Goal: Information Seeking & Learning: Learn about a topic

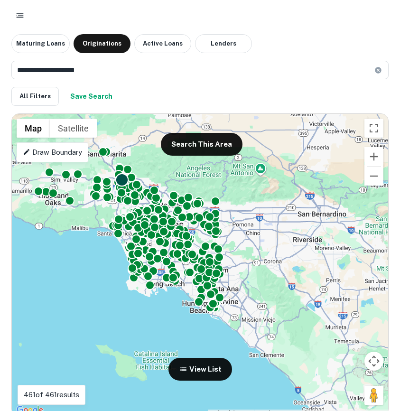
drag, startPoint x: 193, startPoint y: 217, endPoint x: 119, endPoint y: 183, distance: 81.5
click at [129, 232] on div at bounding box center [317, 232] width 376 height 0
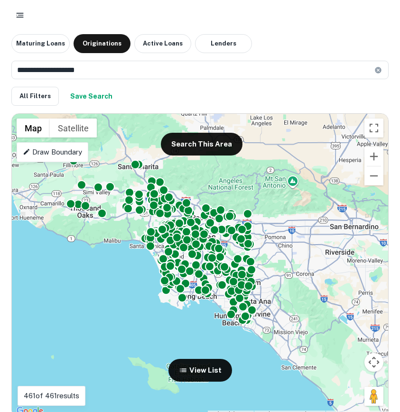
drag, startPoint x: 297, startPoint y: 301, endPoint x: 326, endPoint y: 311, distance: 30.5
click at [327, 312] on div "To activate drag with keyboard, press Alt + Enter. Once in keyboard drag state,…" at bounding box center [200, 266] width 376 height 304
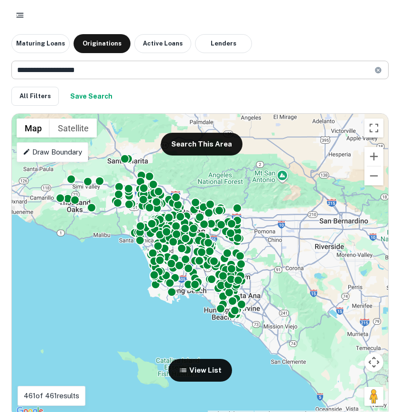
click at [98, 75] on input "**********" at bounding box center [192, 70] width 363 height 19
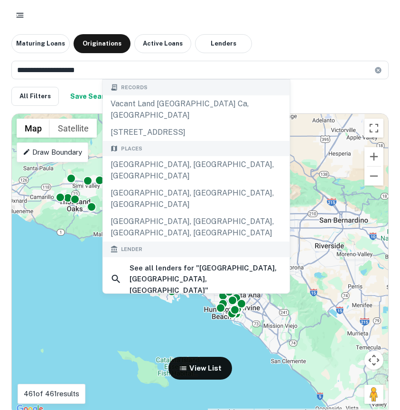
click at [320, 35] on div "Maturing Loans Originations Active Loans Lenders" at bounding box center [199, 43] width 377 height 19
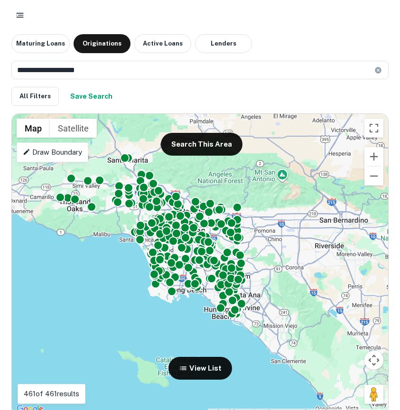
click at [64, 154] on p "Draw Boundary" at bounding box center [52, 152] width 59 height 11
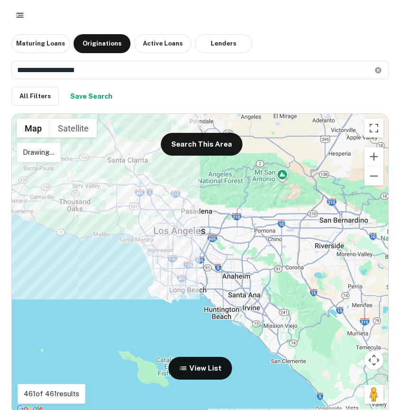
click at [172, 260] on div at bounding box center [200, 264] width 376 height 301
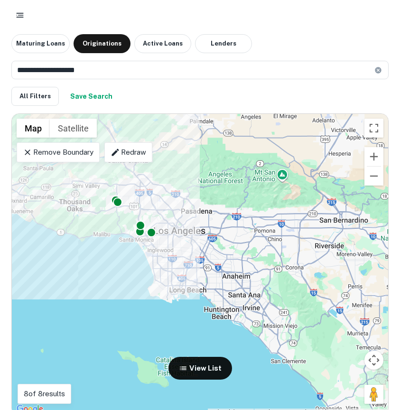
click at [75, 147] on p "Remove Boundary" at bounding box center [58, 152] width 71 height 11
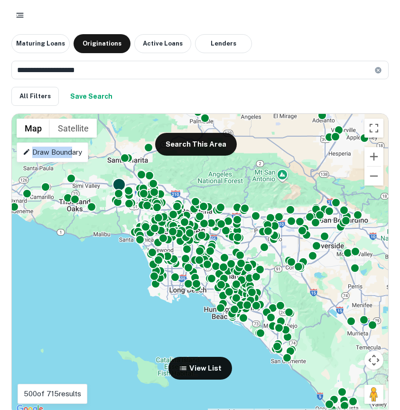
drag, startPoint x: 73, startPoint y: 152, endPoint x: 122, endPoint y: 182, distance: 58.0
click at [146, 203] on div "To activate drag with keyboard, press Alt + Enter. Once in keyboard drag state,…" at bounding box center [200, 264] width 376 height 301
click at [78, 155] on p "Draw Boundary" at bounding box center [52, 152] width 59 height 11
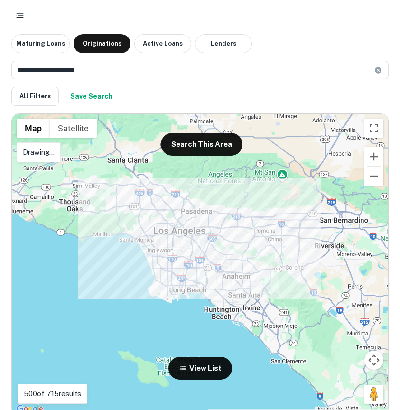
click at [213, 201] on div at bounding box center [200, 264] width 376 height 301
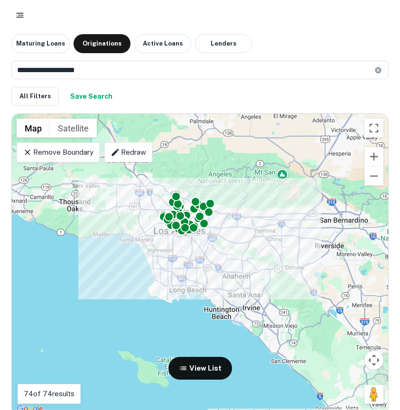
click at [163, 231] on div "To activate drag with keyboard, press Alt + Enter. Once in keyboard drag state,…" at bounding box center [200, 264] width 376 height 301
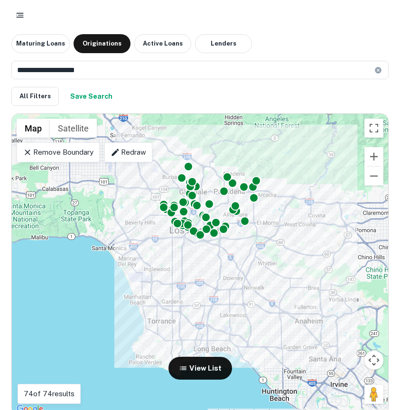
click at [163, 230] on div "To activate drag with keyboard, press Alt + Enter. Once in keyboard drag state,…" at bounding box center [200, 264] width 376 height 301
click at [156, 206] on div "To activate drag with keyboard, press Alt + Enter. Once in keyboard drag state,…" at bounding box center [200, 264] width 376 height 301
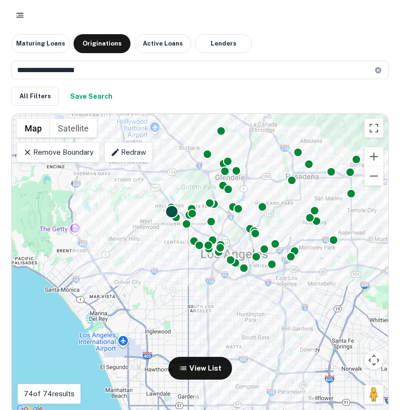
click at [172, 212] on div at bounding box center [172, 212] width 14 height 14
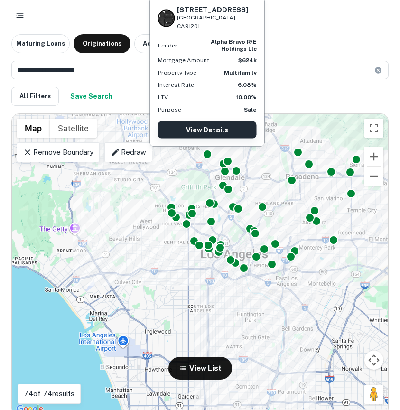
click at [213, 127] on link "View Details" at bounding box center [207, 129] width 99 height 17
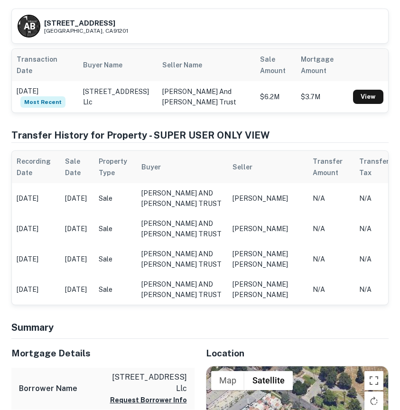
scroll to position [461, 0]
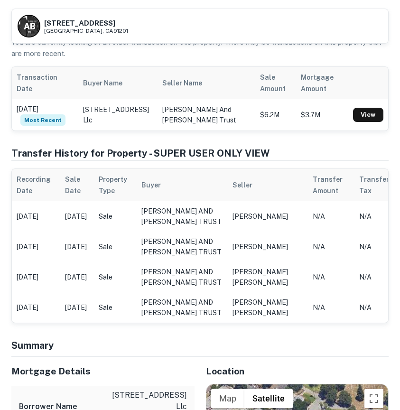
click at [47, 226] on td "Jun 24, 2024" at bounding box center [36, 216] width 48 height 30
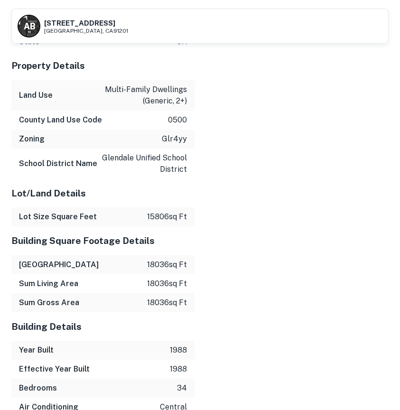
scroll to position [1604, 0]
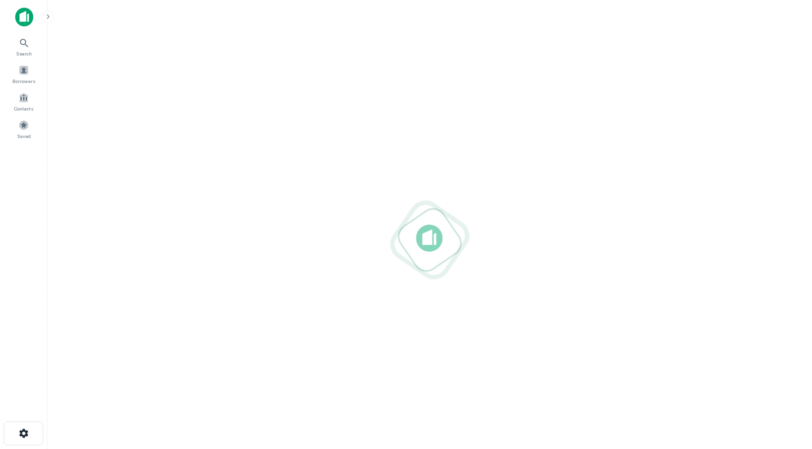
click at [310, 55] on div at bounding box center [429, 239] width 749 height 449
click at [400, 0] on main at bounding box center [429, 224] width 764 height 449
click at [227, 171] on div at bounding box center [429, 240] width 749 height 298
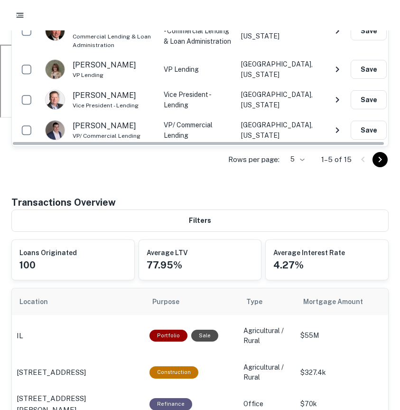
scroll to position [376, 0]
